Goal: Check status: Check status

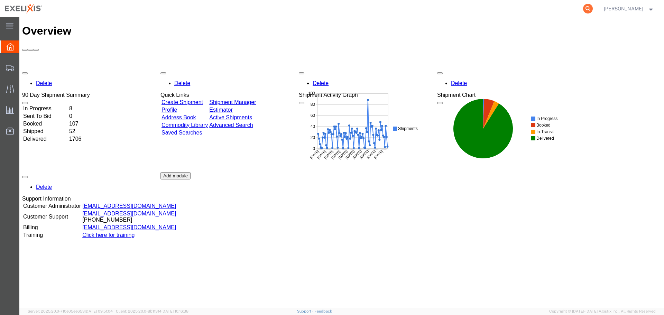
click at [592, 7] on icon at bounding box center [588, 9] width 10 height 10
click at [394, 10] on input "search" at bounding box center [478, 8] width 210 height 17
type input "S1091488"
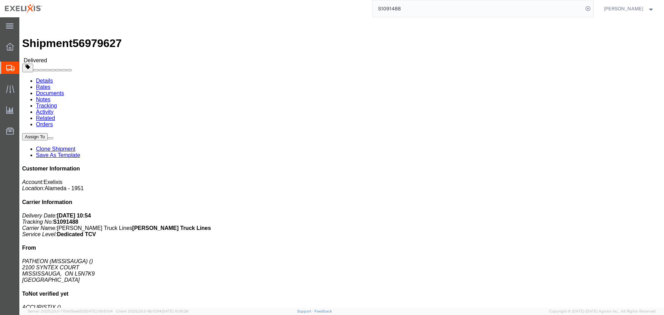
click link "Rates"
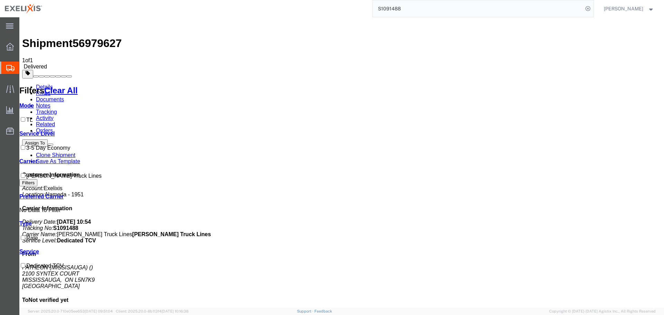
click at [64, 96] on link "Documents" at bounding box center [50, 99] width 28 height 6
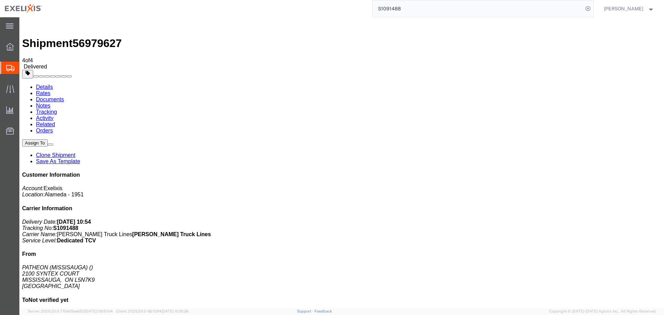
click at [49, 84] on link "Details" at bounding box center [44, 87] width 17 height 6
